Goal: Browse casually: Explore the website without a specific task or goal

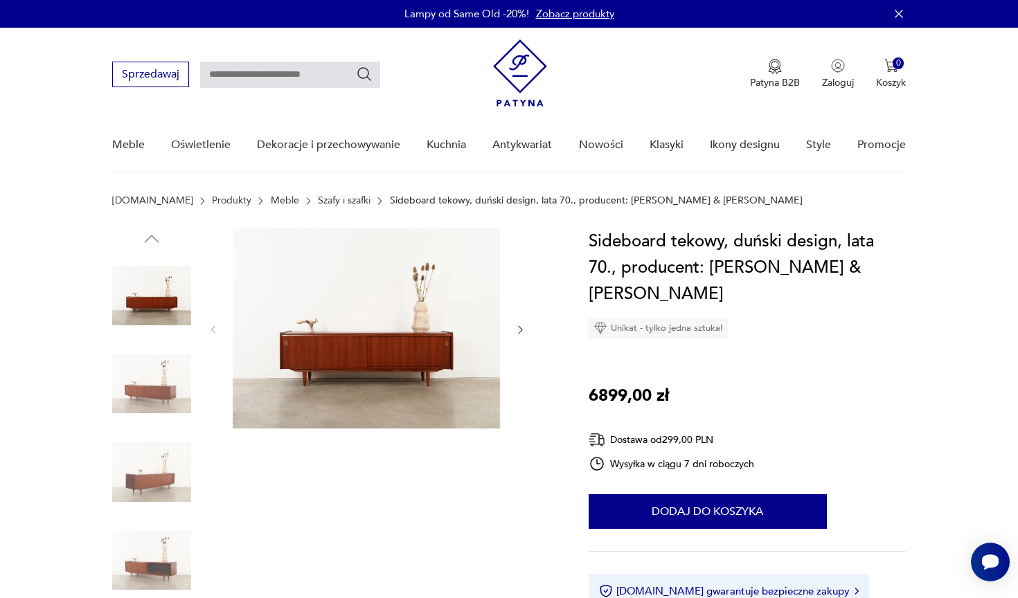
click at [395, 395] on img at bounding box center [366, 329] width 267 height 200
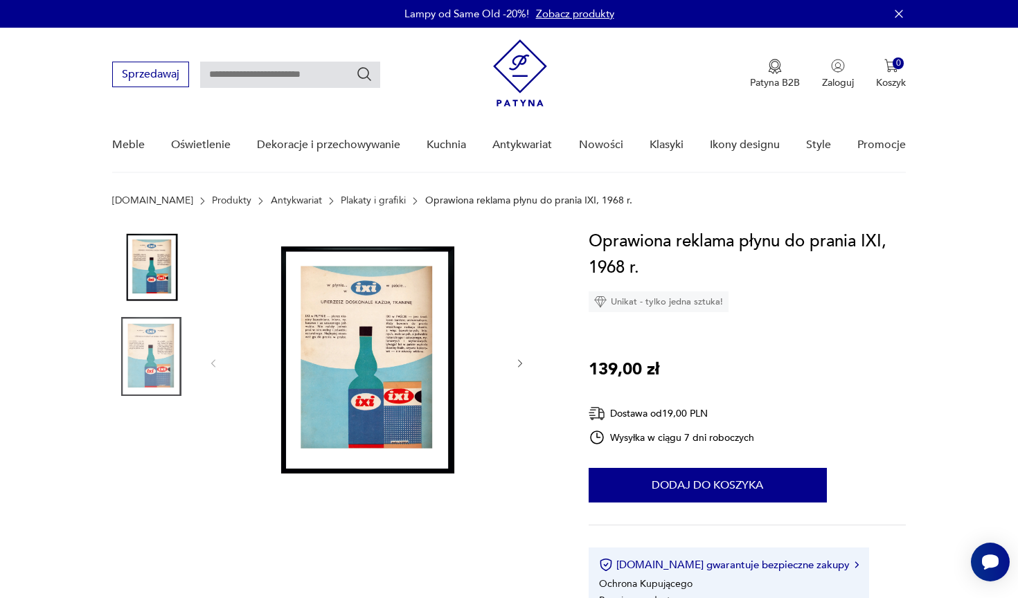
click at [352, 366] on img at bounding box center [366, 362] width 267 height 267
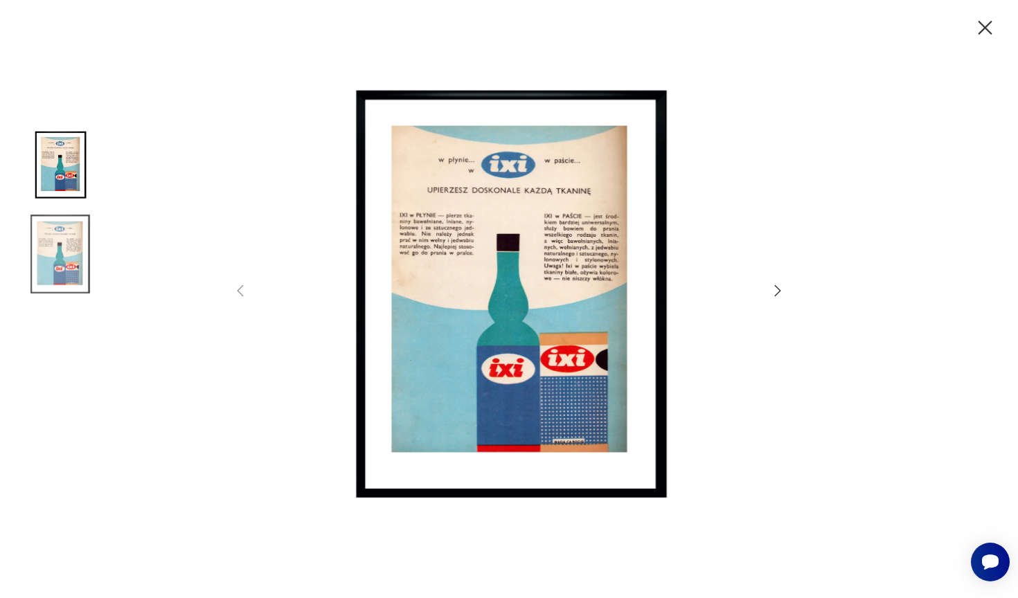
click at [776, 289] on icon "button" at bounding box center [777, 291] width 17 height 17
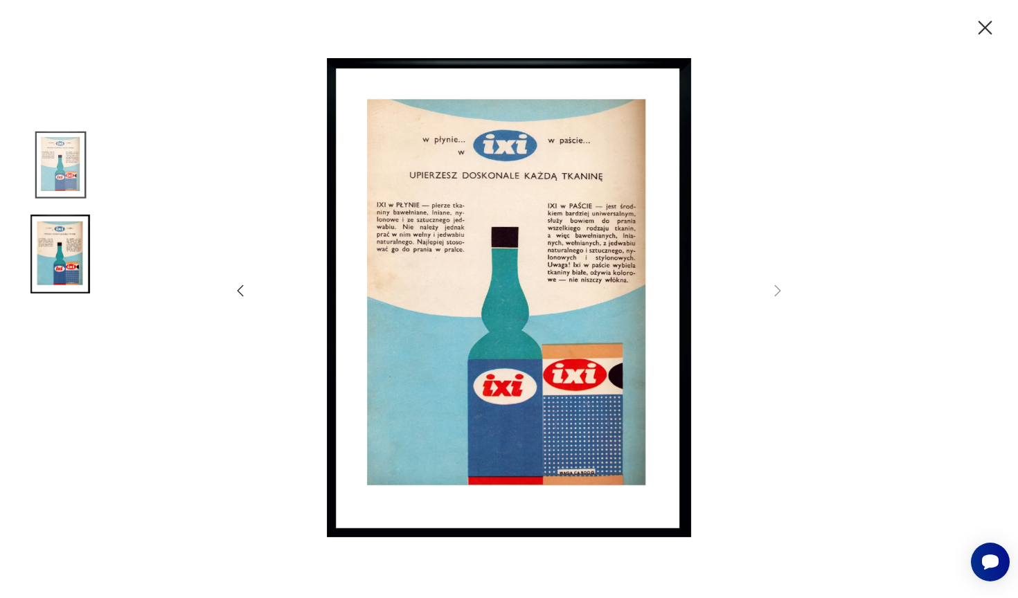
click at [66, 161] on img at bounding box center [60, 165] width 79 height 79
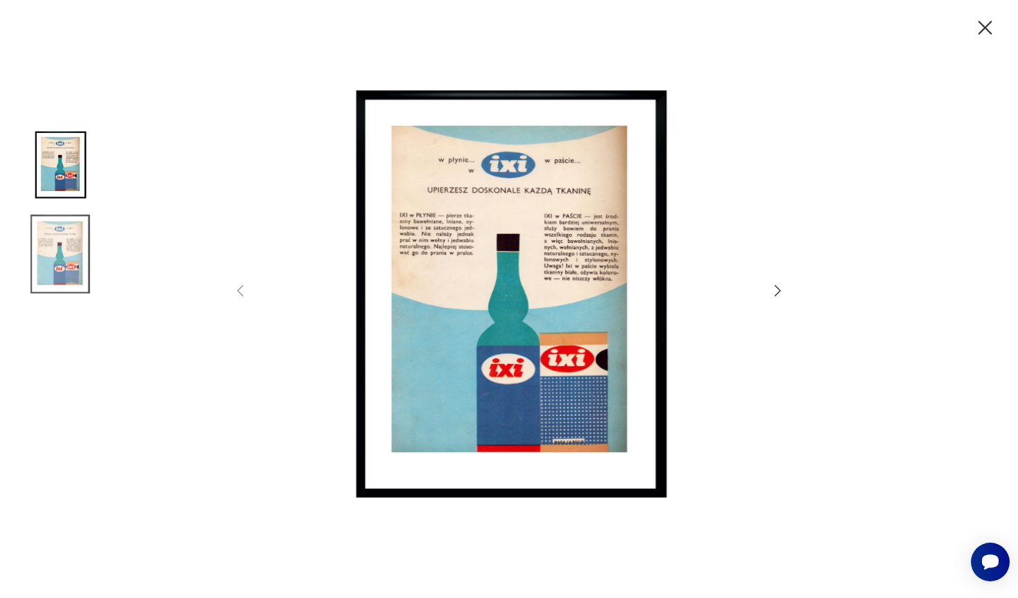
click at [983, 30] on icon "button" at bounding box center [986, 28] width 14 height 14
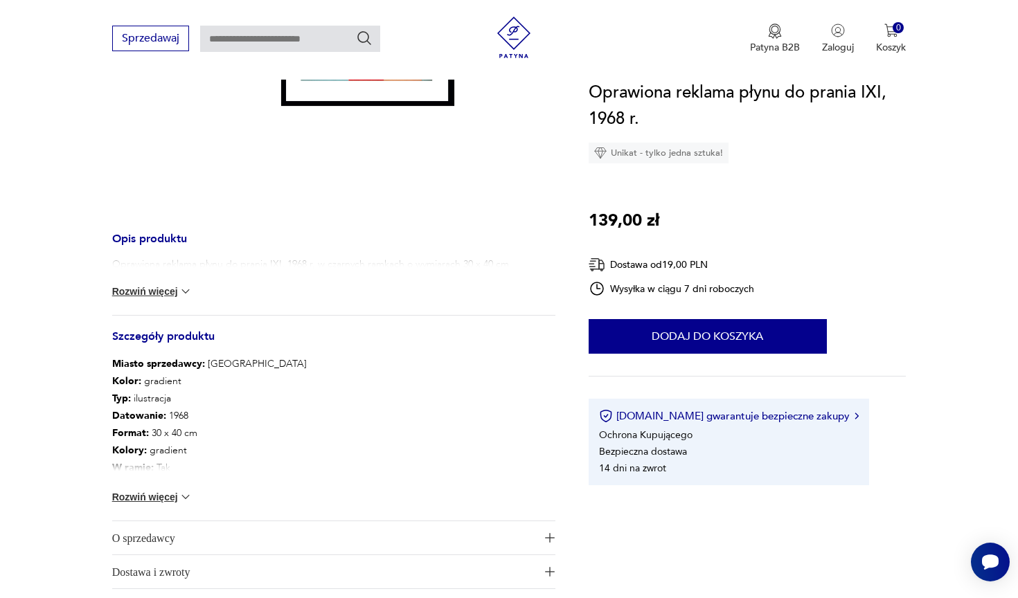
scroll to position [369, 0]
click at [171, 493] on button "Rozwiń więcej" at bounding box center [152, 496] width 80 height 14
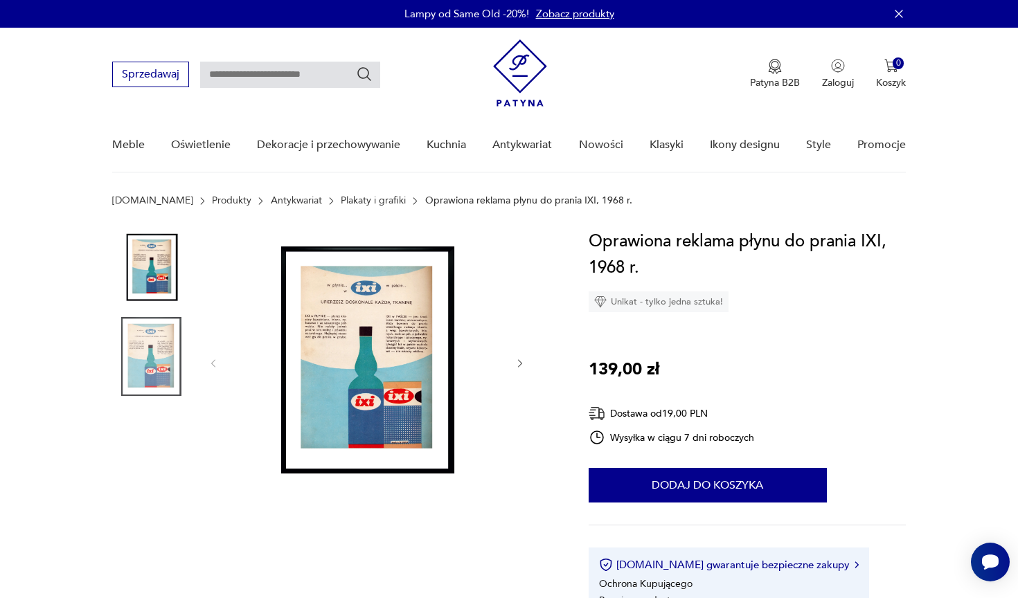
scroll to position [0, 0]
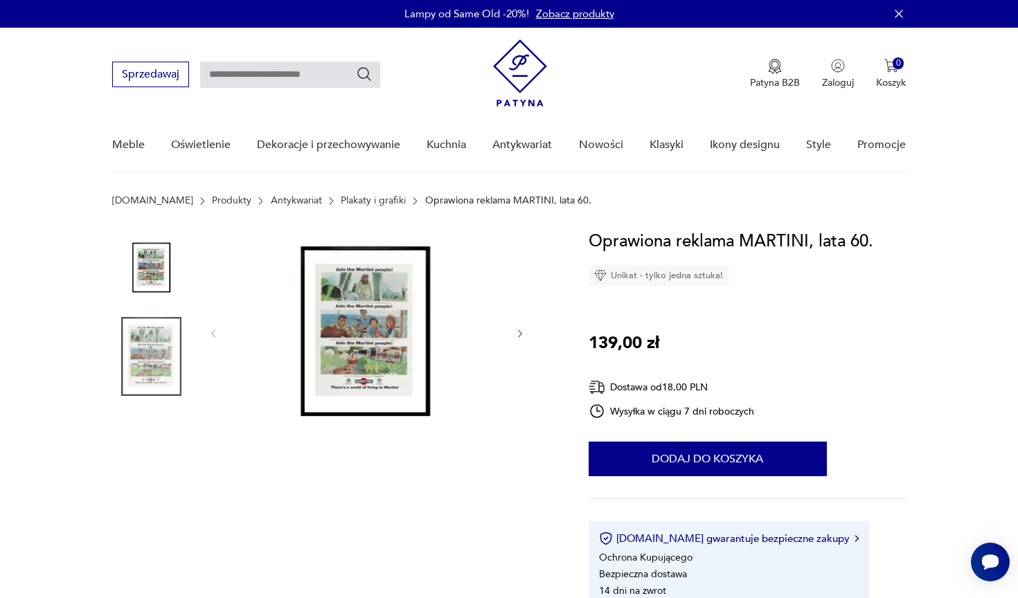
click at [375, 361] on img at bounding box center [366, 333] width 267 height 208
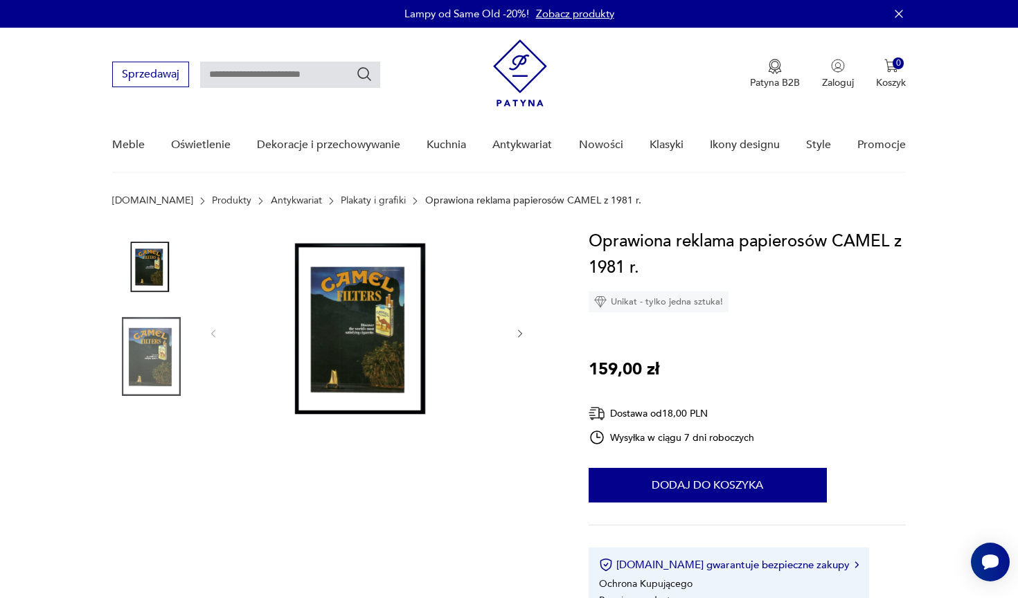
click at [359, 322] on img at bounding box center [366, 333] width 267 height 208
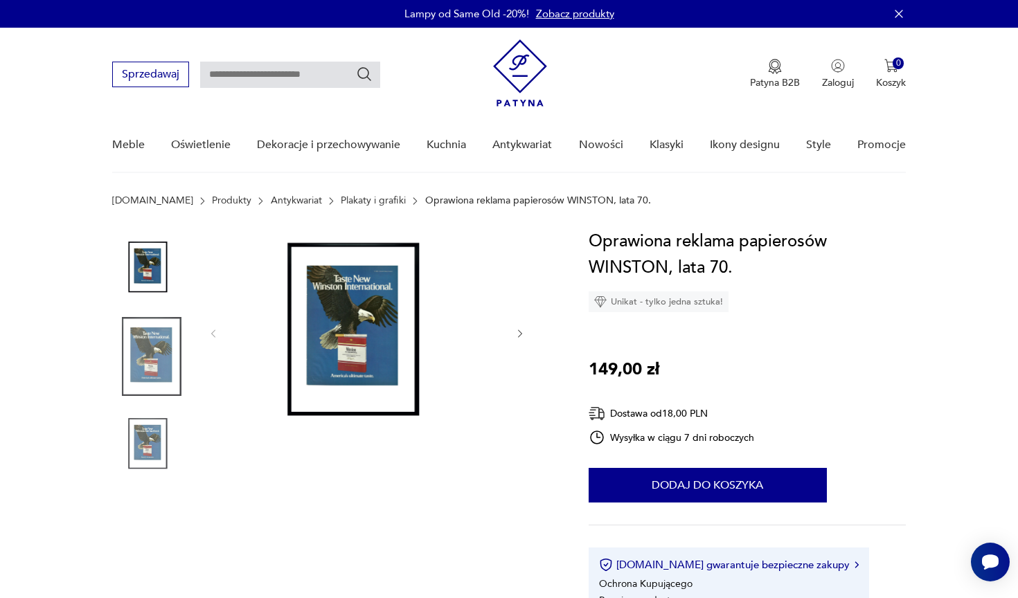
click at [359, 322] on img at bounding box center [366, 333] width 267 height 208
